Goal: Use online tool/utility: Utilize a website feature to perform a specific function

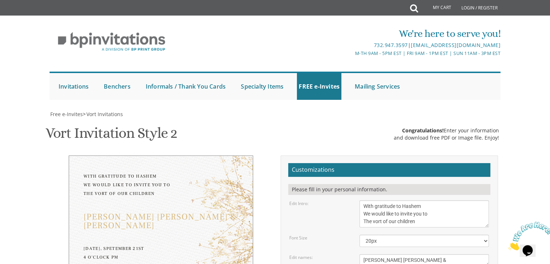
type textarea "[DEMOGRAPHIC_DATA] and Mrs. [PERSON_NAME] and [PERSON_NAME] Mr. and Mrs. [PERSO…"
